Goal: Entertainment & Leisure: Browse casually

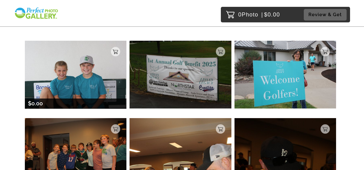
scroll to position [62, 0]
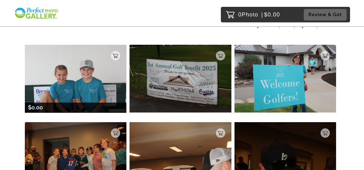
click at [69, 77] on img at bounding box center [76, 79] width 102 height 68
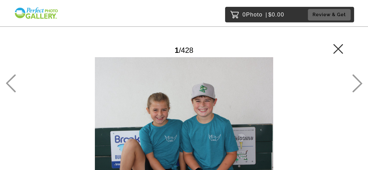
click at [354, 86] on icon at bounding box center [358, 83] width 10 height 18
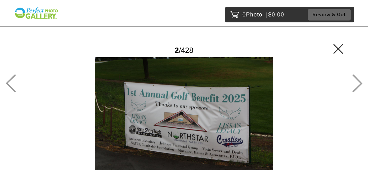
click at [354, 86] on icon at bounding box center [358, 83] width 10 height 18
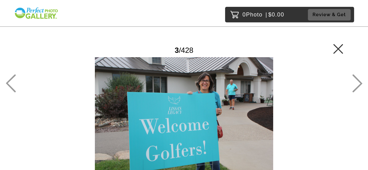
click at [354, 85] on icon at bounding box center [358, 83] width 10 height 18
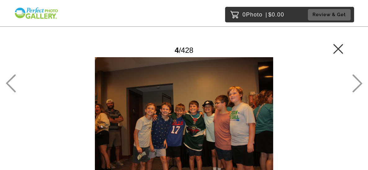
click at [354, 85] on icon at bounding box center [358, 83] width 10 height 18
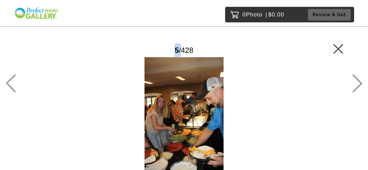
click at [354, 85] on icon at bounding box center [358, 83] width 10 height 18
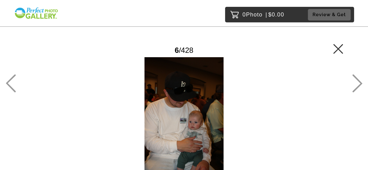
click at [359, 80] on icon at bounding box center [358, 83] width 10 height 18
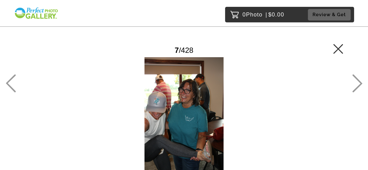
click at [359, 80] on icon at bounding box center [358, 83] width 10 height 18
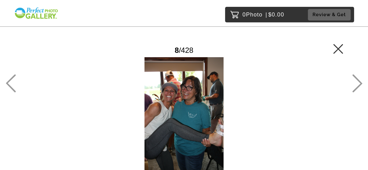
click at [359, 81] on icon at bounding box center [358, 83] width 10 height 18
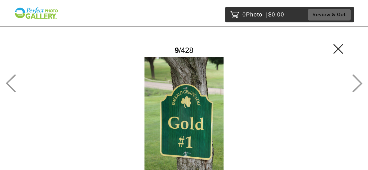
click at [359, 81] on icon at bounding box center [358, 83] width 10 height 18
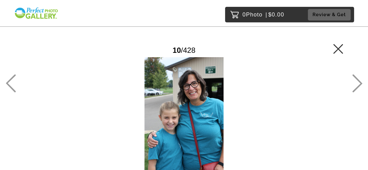
click at [359, 81] on icon at bounding box center [358, 83] width 10 height 18
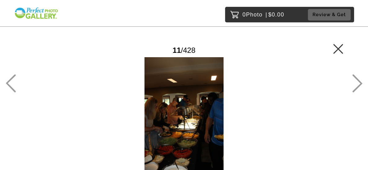
click at [356, 83] on icon at bounding box center [358, 83] width 10 height 18
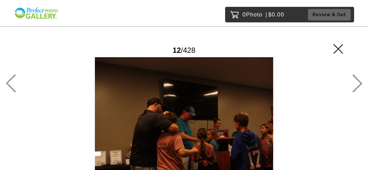
click at [356, 83] on icon at bounding box center [358, 83] width 10 height 18
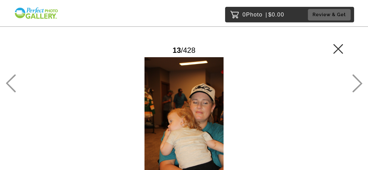
click at [356, 83] on icon at bounding box center [358, 83] width 10 height 18
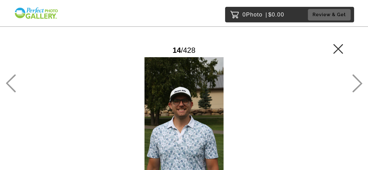
click at [356, 83] on icon at bounding box center [358, 83] width 10 height 18
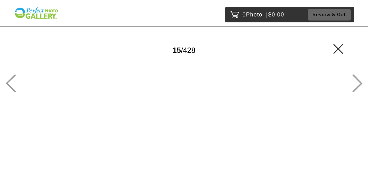
click at [356, 83] on icon at bounding box center [358, 83] width 10 height 18
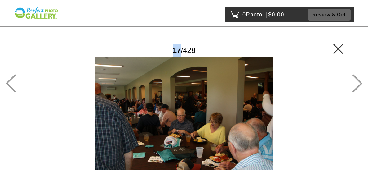
click at [356, 83] on icon at bounding box center [358, 83] width 10 height 18
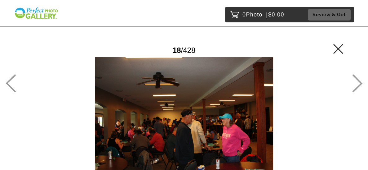
click at [356, 83] on icon at bounding box center [358, 83] width 10 height 18
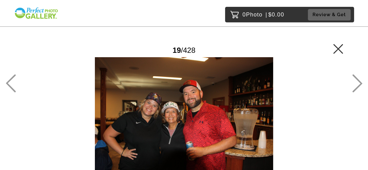
click at [356, 83] on icon at bounding box center [358, 83] width 10 height 18
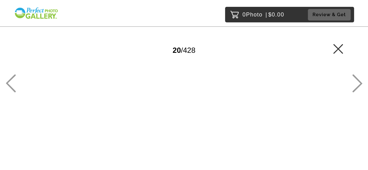
click at [356, 83] on icon at bounding box center [358, 83] width 10 height 18
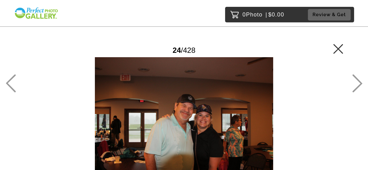
click at [355, 84] on icon at bounding box center [358, 83] width 10 height 18
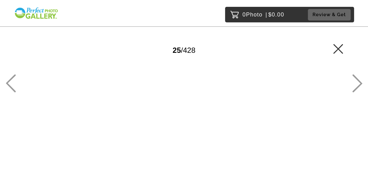
click at [355, 84] on icon at bounding box center [358, 83] width 10 height 18
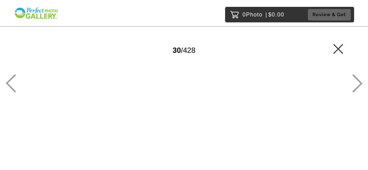
click at [355, 84] on icon at bounding box center [358, 83] width 10 height 18
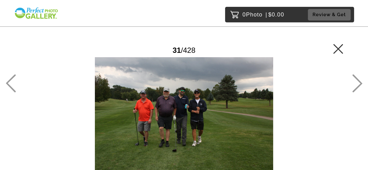
click at [355, 84] on icon at bounding box center [358, 83] width 10 height 18
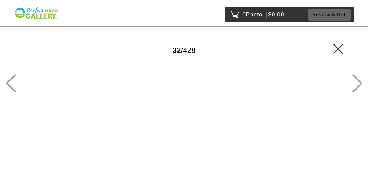
click at [355, 84] on icon at bounding box center [358, 83] width 10 height 18
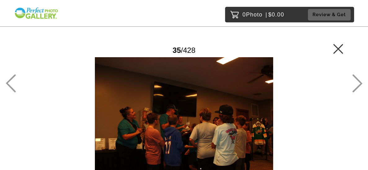
click at [355, 84] on icon at bounding box center [358, 83] width 10 height 18
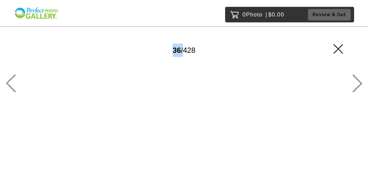
click at [355, 84] on icon at bounding box center [358, 83] width 10 height 18
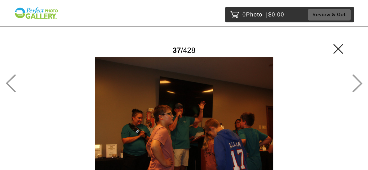
click at [355, 84] on icon at bounding box center [358, 83] width 10 height 18
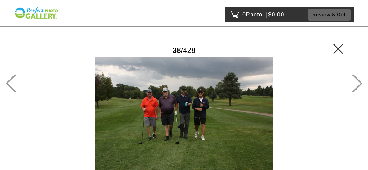
click at [355, 84] on icon at bounding box center [358, 83] width 10 height 18
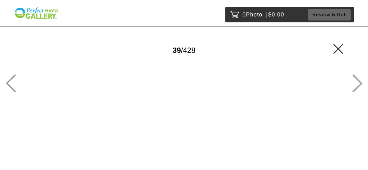
click at [355, 84] on icon at bounding box center [358, 83] width 10 height 18
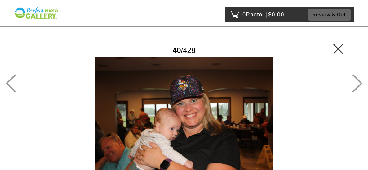
click at [355, 84] on icon at bounding box center [358, 83] width 10 height 18
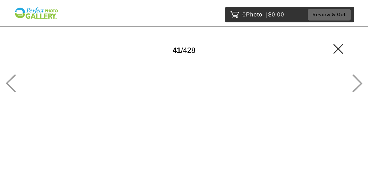
click at [355, 84] on icon at bounding box center [358, 83] width 10 height 18
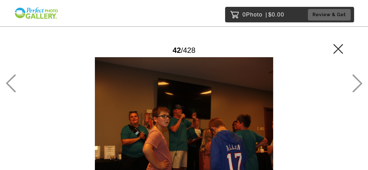
click at [355, 84] on icon at bounding box center [358, 83] width 10 height 18
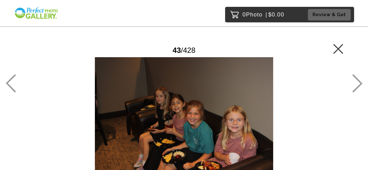
click at [14, 90] on icon at bounding box center [11, 83] width 10 height 18
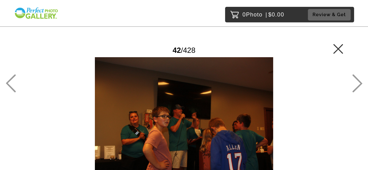
click at [356, 82] on icon at bounding box center [358, 83] width 10 height 18
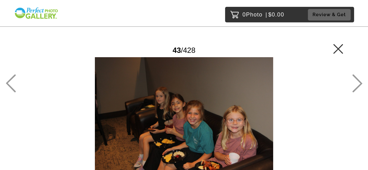
click at [356, 82] on icon at bounding box center [358, 83] width 10 height 18
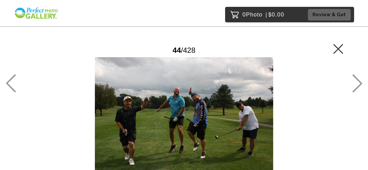
click at [356, 82] on icon at bounding box center [358, 83] width 10 height 18
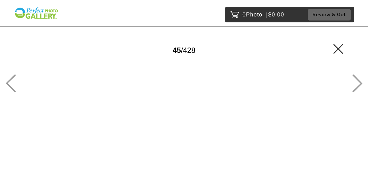
click at [356, 82] on icon at bounding box center [358, 83] width 10 height 18
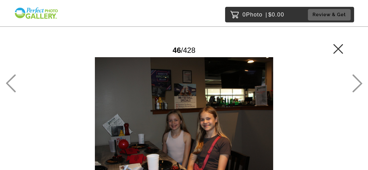
click at [356, 82] on icon at bounding box center [358, 83] width 10 height 18
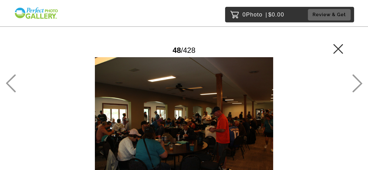
click at [356, 82] on icon at bounding box center [358, 83] width 10 height 18
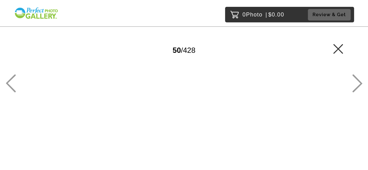
click at [356, 82] on icon at bounding box center [358, 83] width 10 height 18
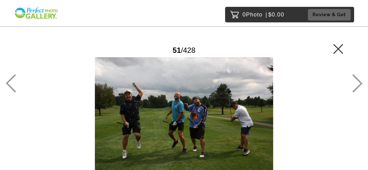
click at [356, 82] on icon at bounding box center [358, 83] width 10 height 18
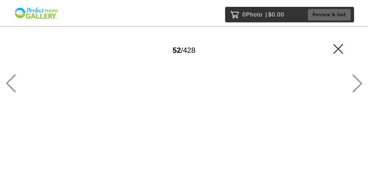
click at [356, 82] on icon at bounding box center [358, 83] width 10 height 18
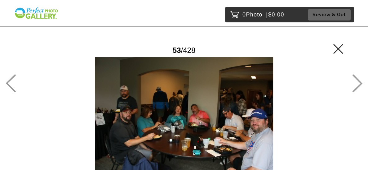
click at [356, 81] on icon at bounding box center [358, 83] width 10 height 18
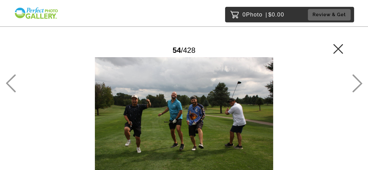
click at [356, 81] on icon at bounding box center [358, 83] width 10 height 18
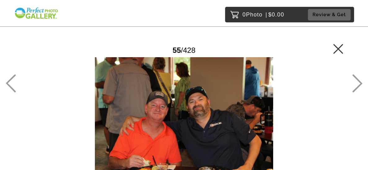
click at [356, 81] on icon at bounding box center [358, 83] width 10 height 18
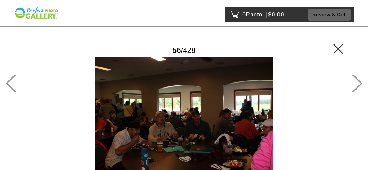
click at [356, 82] on icon at bounding box center [358, 83] width 10 height 18
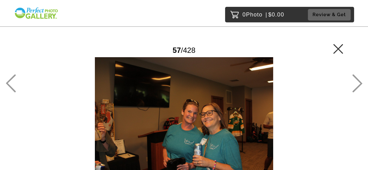
click at [356, 82] on icon at bounding box center [358, 83] width 10 height 18
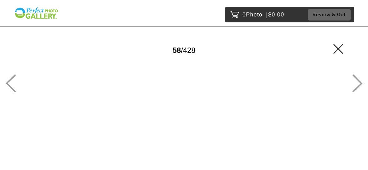
click at [357, 82] on icon at bounding box center [358, 83] width 10 height 18
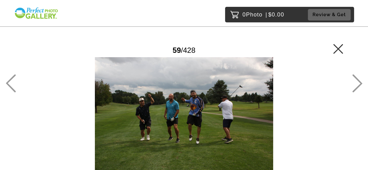
click at [358, 84] on icon at bounding box center [358, 83] width 10 height 18
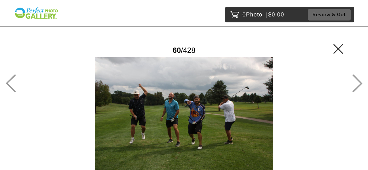
click at [358, 84] on icon at bounding box center [358, 83] width 10 height 18
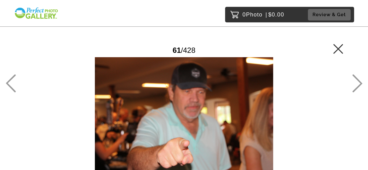
click at [359, 84] on icon at bounding box center [358, 83] width 10 height 18
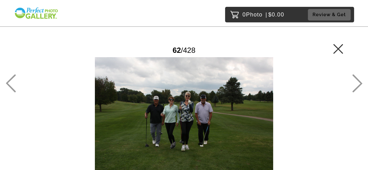
click at [359, 84] on icon at bounding box center [358, 83] width 10 height 18
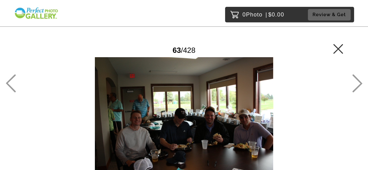
click at [359, 84] on icon at bounding box center [358, 83] width 10 height 18
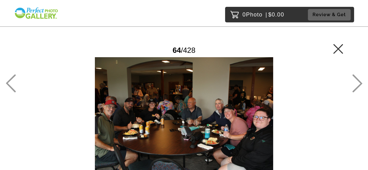
click at [359, 84] on icon at bounding box center [358, 83] width 10 height 18
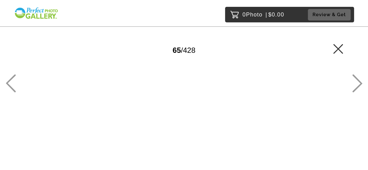
click at [359, 84] on icon at bounding box center [358, 83] width 10 height 18
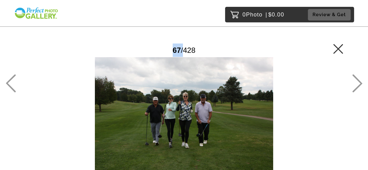
click at [359, 85] on icon at bounding box center [358, 83] width 10 height 18
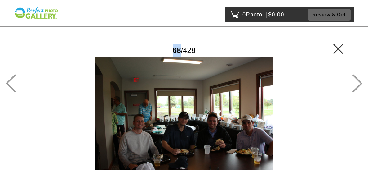
click at [359, 84] on icon at bounding box center [358, 83] width 10 height 18
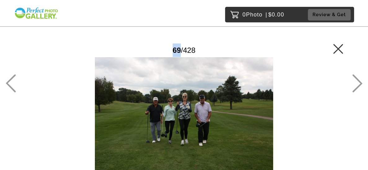
click at [359, 84] on icon at bounding box center [358, 83] width 10 height 18
click at [359, 85] on icon at bounding box center [358, 83] width 10 height 18
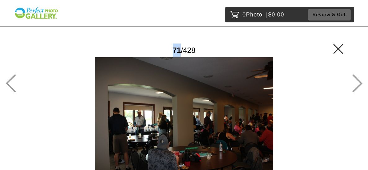
click at [359, 84] on icon at bounding box center [358, 83] width 10 height 18
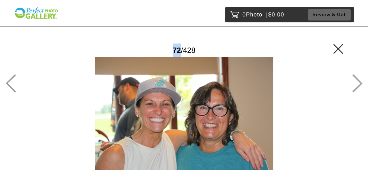
click at [359, 84] on icon at bounding box center [358, 83] width 10 height 18
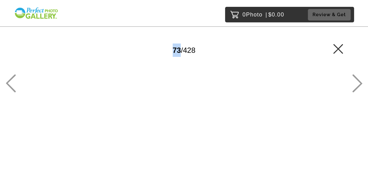
click at [359, 85] on icon at bounding box center [358, 83] width 10 height 18
click at [353, 88] on icon at bounding box center [358, 83] width 10 height 18
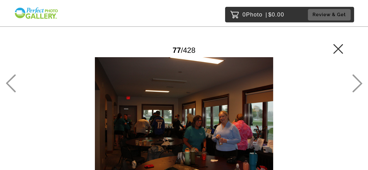
click at [353, 88] on icon at bounding box center [358, 83] width 10 height 18
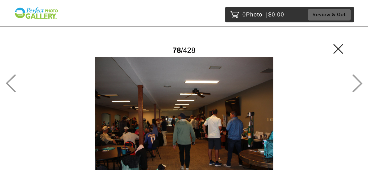
click at [353, 88] on icon at bounding box center [358, 83] width 10 height 18
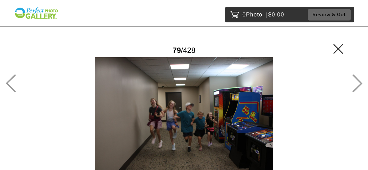
click at [353, 88] on icon at bounding box center [358, 83] width 10 height 18
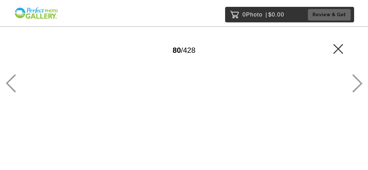
click at [353, 88] on icon at bounding box center [358, 83] width 10 height 18
click at [353, 89] on icon at bounding box center [358, 83] width 10 height 18
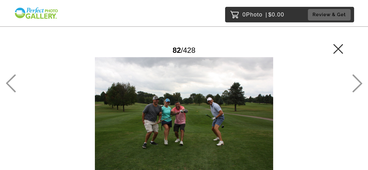
click at [353, 89] on icon at bounding box center [358, 83] width 10 height 18
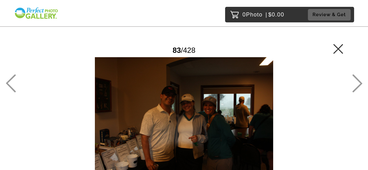
click at [353, 89] on icon at bounding box center [358, 83] width 10 height 18
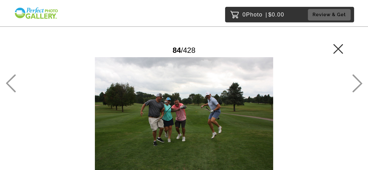
click at [353, 89] on icon at bounding box center [358, 83] width 10 height 18
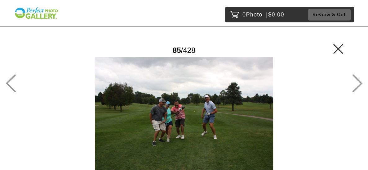
click at [353, 89] on icon at bounding box center [358, 83] width 10 height 18
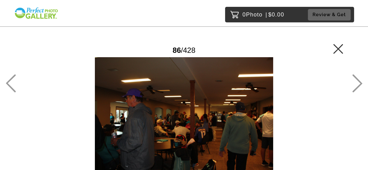
click at [353, 89] on icon at bounding box center [358, 83] width 10 height 18
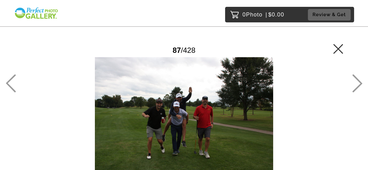
click at [353, 89] on icon at bounding box center [358, 83] width 10 height 18
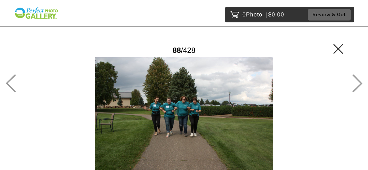
click at [353, 89] on icon at bounding box center [358, 83] width 10 height 18
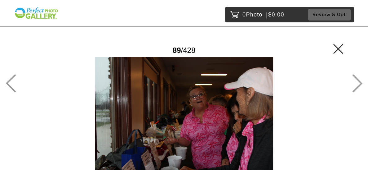
click at [353, 89] on icon at bounding box center [358, 83] width 10 height 18
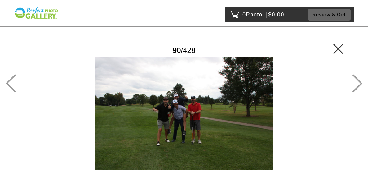
click at [11, 80] on icon at bounding box center [11, 83] width 10 height 18
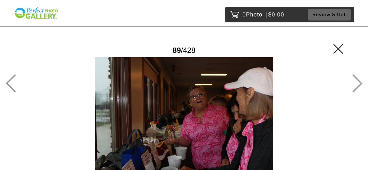
click at [358, 79] on icon at bounding box center [358, 83] width 10 height 18
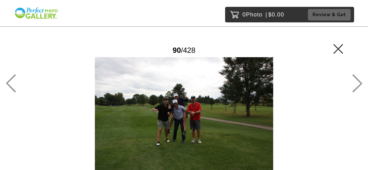
click at [358, 79] on icon at bounding box center [358, 83] width 10 height 18
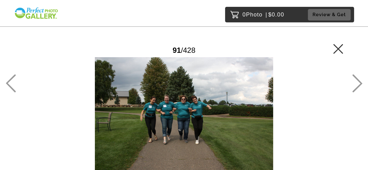
click at [358, 79] on icon at bounding box center [358, 83] width 10 height 18
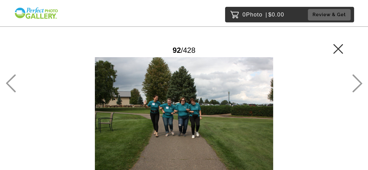
click at [358, 79] on icon at bounding box center [358, 83] width 10 height 18
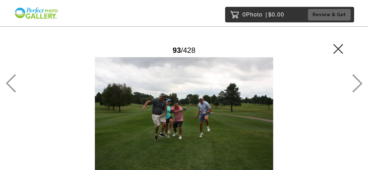
click at [358, 79] on icon at bounding box center [358, 83] width 10 height 18
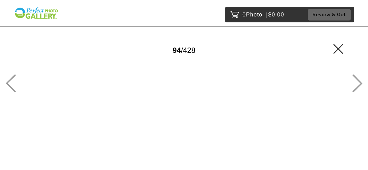
click at [358, 79] on icon at bounding box center [358, 83] width 10 height 18
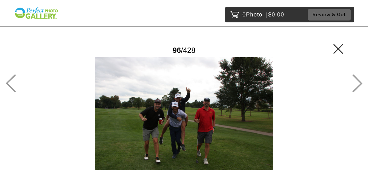
click at [358, 79] on icon at bounding box center [358, 83] width 10 height 18
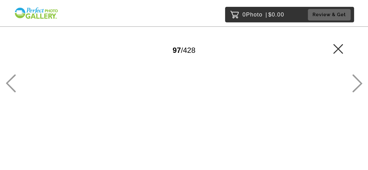
click at [358, 79] on icon at bounding box center [358, 83] width 10 height 18
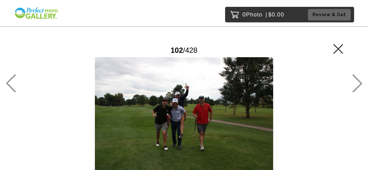
click at [358, 79] on icon at bounding box center [358, 83] width 10 height 18
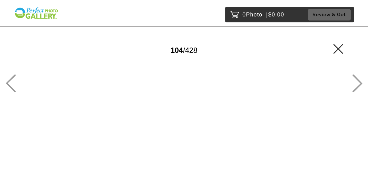
click at [358, 79] on icon at bounding box center [358, 83] width 10 height 18
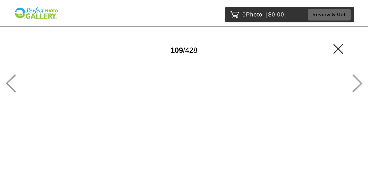
click at [358, 79] on icon at bounding box center [358, 83] width 10 height 18
click at [358, 78] on icon at bounding box center [358, 83] width 10 height 18
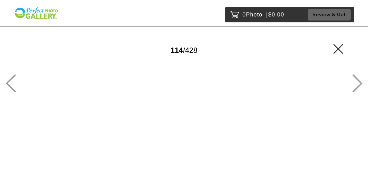
click at [358, 78] on icon at bounding box center [358, 83] width 10 height 18
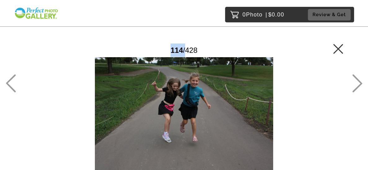
click at [358, 78] on icon at bounding box center [358, 83] width 10 height 18
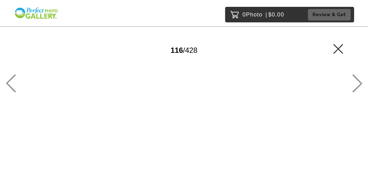
click at [358, 78] on icon at bounding box center [358, 83] width 10 height 18
click at [358, 77] on icon at bounding box center [358, 83] width 10 height 18
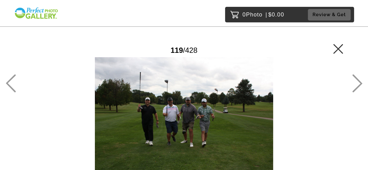
click at [358, 76] on icon at bounding box center [358, 83] width 10 height 18
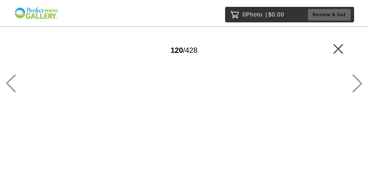
click at [358, 76] on icon at bounding box center [358, 83] width 10 height 18
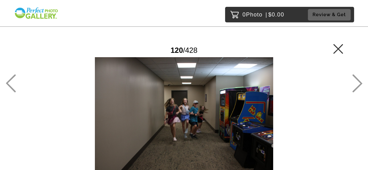
click at [358, 76] on icon at bounding box center [358, 83] width 10 height 18
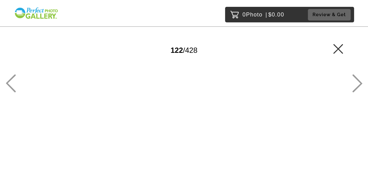
click at [355, 82] on icon at bounding box center [358, 83] width 10 height 18
click at [357, 79] on icon at bounding box center [358, 83] width 10 height 18
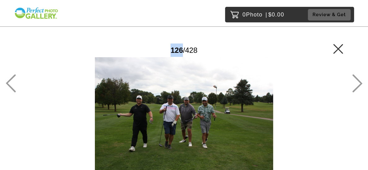
click at [357, 78] on icon at bounding box center [358, 83] width 10 height 18
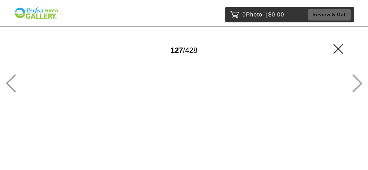
click at [357, 78] on icon at bounding box center [358, 83] width 10 height 18
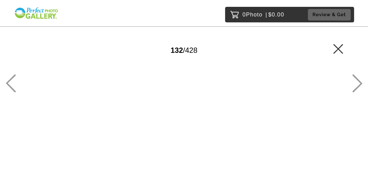
click at [357, 78] on icon at bounding box center [358, 83] width 10 height 18
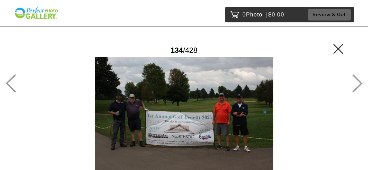
click at [357, 78] on icon at bounding box center [358, 83] width 10 height 18
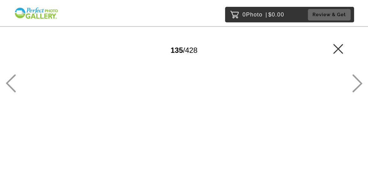
click at [357, 78] on icon at bounding box center [358, 83] width 10 height 18
click at [357, 77] on icon at bounding box center [358, 83] width 10 height 18
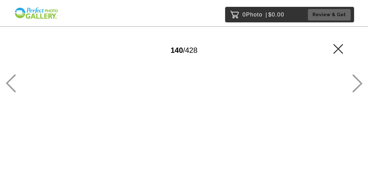
click at [357, 77] on icon at bounding box center [358, 83] width 10 height 18
click at [15, 76] on icon at bounding box center [11, 83] width 10 height 18
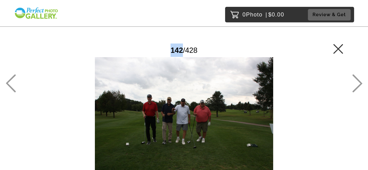
click at [357, 79] on icon at bounding box center [358, 83] width 10 height 18
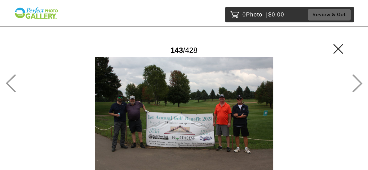
click at [357, 78] on icon at bounding box center [358, 83] width 10 height 18
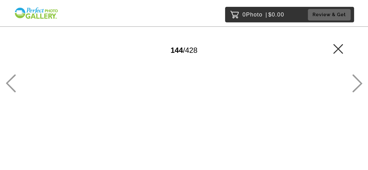
click at [357, 77] on icon at bounding box center [358, 83] width 10 height 18
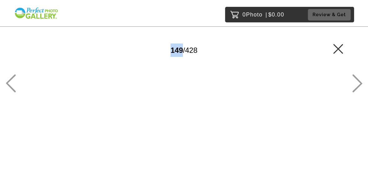
click at [357, 77] on icon at bounding box center [358, 83] width 10 height 18
click at [357, 76] on icon at bounding box center [358, 83] width 10 height 18
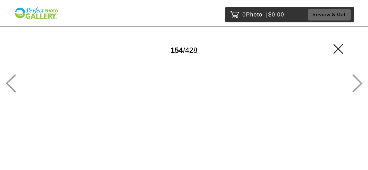
click at [357, 76] on icon at bounding box center [358, 83] width 10 height 18
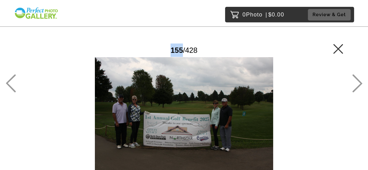
click at [357, 74] on div at bounding box center [358, 85] width 10 height 170
click at [356, 84] on icon at bounding box center [358, 83] width 10 height 18
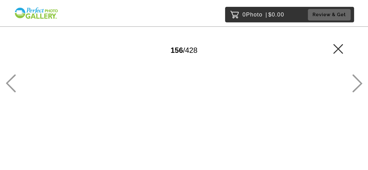
click at [356, 79] on icon at bounding box center [358, 83] width 10 height 18
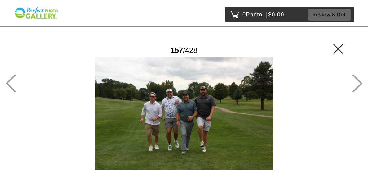
click at [355, 81] on icon at bounding box center [358, 83] width 10 height 18
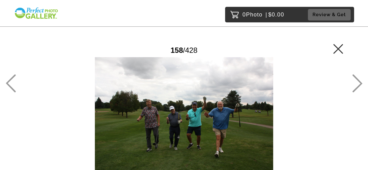
click at [355, 81] on icon at bounding box center [358, 83] width 10 height 18
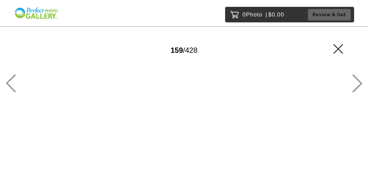
click at [355, 81] on icon at bounding box center [358, 83] width 10 height 18
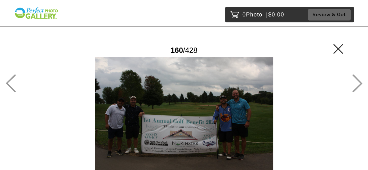
click at [355, 81] on icon at bounding box center [358, 83] width 10 height 18
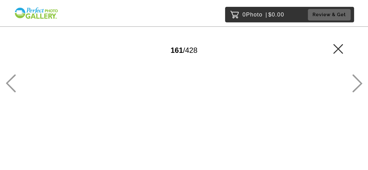
click at [355, 81] on icon at bounding box center [358, 83] width 10 height 18
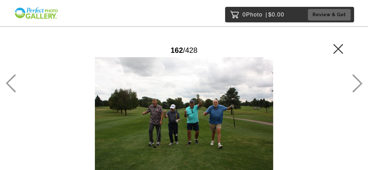
click at [355, 81] on icon at bounding box center [358, 83] width 10 height 18
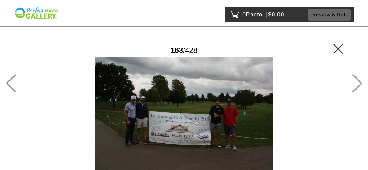
click at [355, 81] on icon at bounding box center [358, 83] width 10 height 18
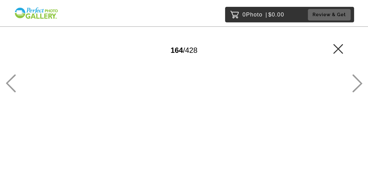
click at [355, 80] on icon at bounding box center [358, 83] width 10 height 18
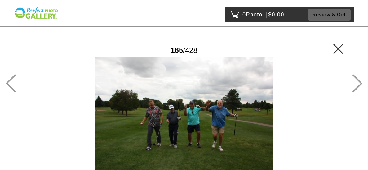
click at [355, 79] on icon at bounding box center [358, 83] width 10 height 18
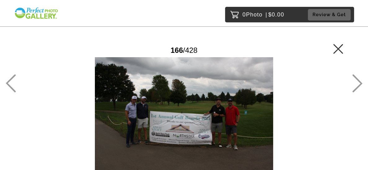
click at [354, 77] on icon at bounding box center [358, 83] width 10 height 18
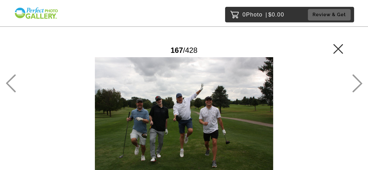
click at [354, 73] on div at bounding box center [358, 85] width 10 height 170
click at [359, 82] on icon at bounding box center [358, 83] width 10 height 18
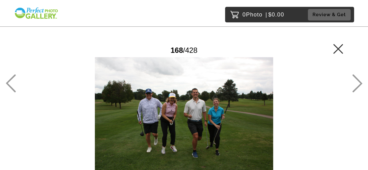
click at [359, 81] on icon at bounding box center [358, 83] width 10 height 18
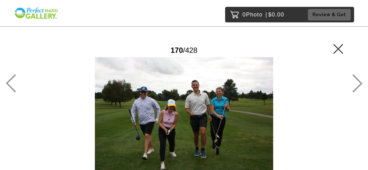
click at [359, 81] on icon at bounding box center [358, 83] width 10 height 18
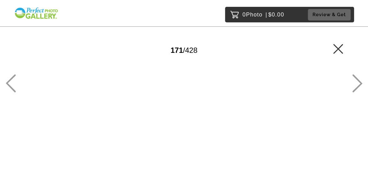
click at [359, 81] on icon at bounding box center [358, 83] width 10 height 18
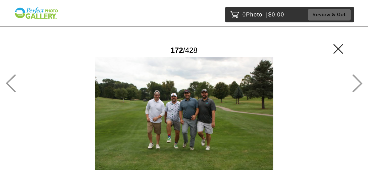
click at [359, 81] on icon at bounding box center [358, 83] width 10 height 18
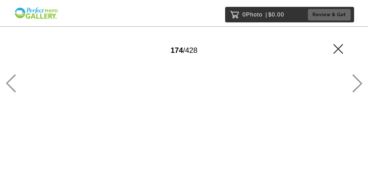
click at [359, 81] on icon at bounding box center [358, 83] width 10 height 18
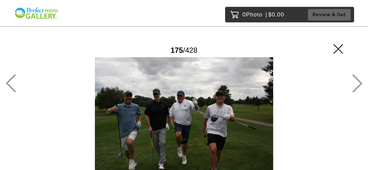
click at [359, 81] on icon at bounding box center [358, 83] width 10 height 18
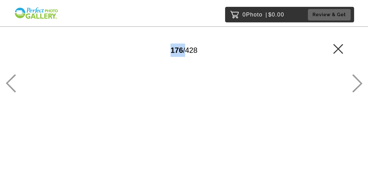
click at [359, 81] on icon at bounding box center [358, 83] width 10 height 18
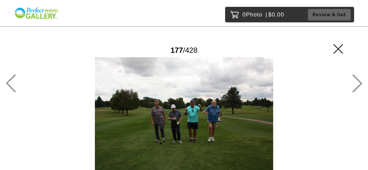
click at [359, 81] on icon at bounding box center [358, 83] width 10 height 18
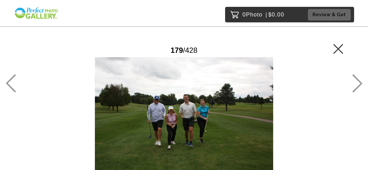
click at [359, 81] on icon at bounding box center [358, 83] width 10 height 18
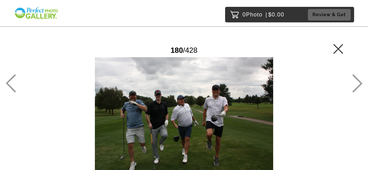
click at [359, 81] on icon at bounding box center [358, 83] width 10 height 18
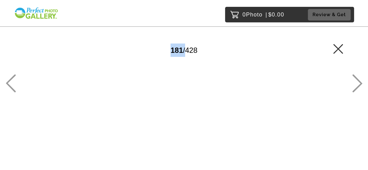
click at [359, 81] on icon at bounding box center [358, 83] width 10 height 18
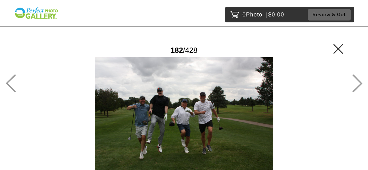
click at [359, 81] on icon at bounding box center [358, 83] width 10 height 18
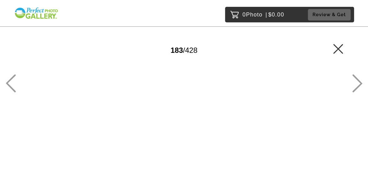
click at [359, 81] on icon at bounding box center [358, 83] width 10 height 18
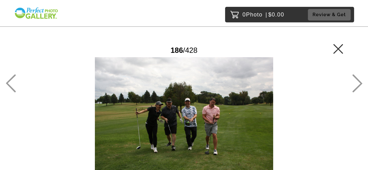
click at [359, 81] on icon at bounding box center [358, 83] width 10 height 18
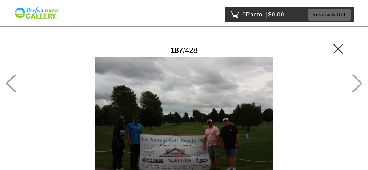
click at [359, 81] on icon at bounding box center [358, 83] width 10 height 18
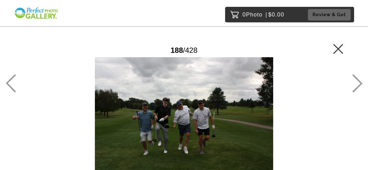
click at [359, 81] on icon at bounding box center [358, 83] width 10 height 18
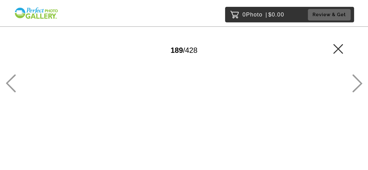
click at [359, 81] on icon at bounding box center [358, 83] width 10 height 18
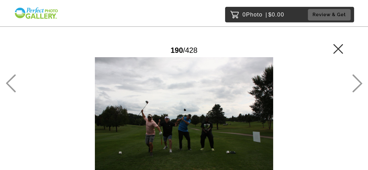
click at [357, 82] on icon at bounding box center [358, 83] width 10 height 18
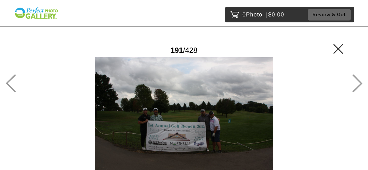
click at [357, 82] on icon at bounding box center [358, 83] width 10 height 18
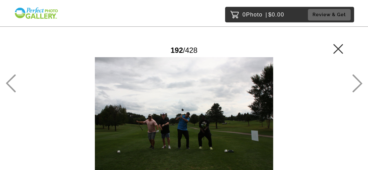
click at [357, 82] on icon at bounding box center [358, 83] width 10 height 18
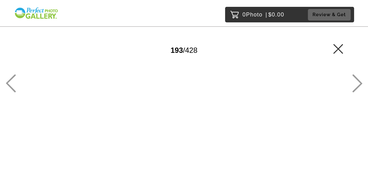
click at [357, 82] on icon at bounding box center [358, 83] width 10 height 18
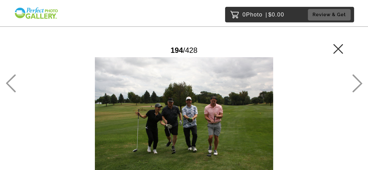
click at [357, 82] on icon at bounding box center [358, 83] width 10 height 18
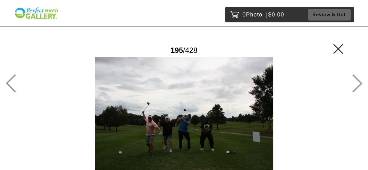
click at [357, 82] on icon at bounding box center [358, 83] width 10 height 18
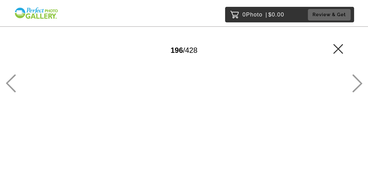
click at [357, 82] on icon at bounding box center [358, 83] width 10 height 18
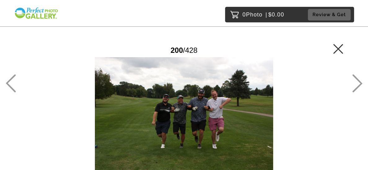
click at [357, 82] on icon at bounding box center [358, 83] width 10 height 18
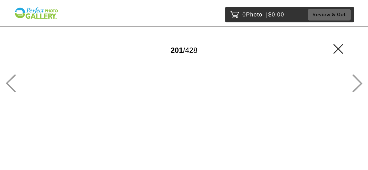
click at [357, 82] on icon at bounding box center [358, 83] width 10 height 18
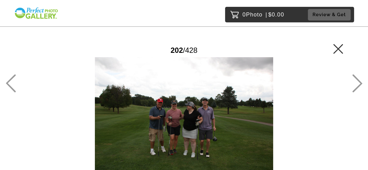
click at [357, 82] on icon at bounding box center [358, 83] width 10 height 18
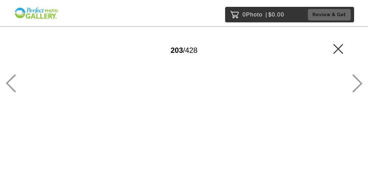
click at [357, 82] on icon at bounding box center [358, 83] width 10 height 18
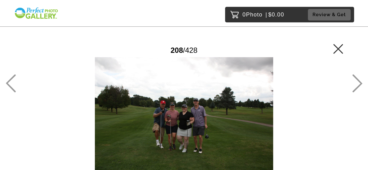
click at [357, 82] on icon at bounding box center [358, 83] width 10 height 18
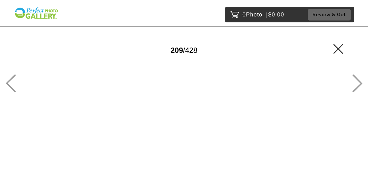
click at [357, 82] on icon at bounding box center [358, 83] width 10 height 18
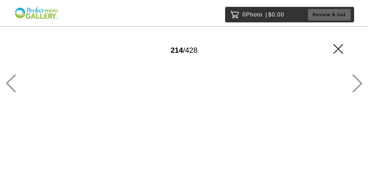
click at [357, 82] on icon at bounding box center [358, 83] width 10 height 18
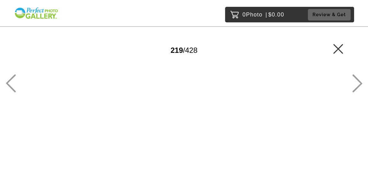
click at [357, 79] on icon at bounding box center [358, 83] width 10 height 18
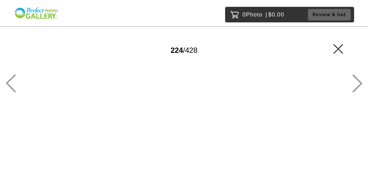
click at [357, 79] on icon at bounding box center [358, 83] width 10 height 18
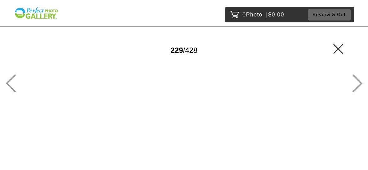
click at [357, 79] on icon at bounding box center [358, 83] width 10 height 18
